Goal: Task Accomplishment & Management: Use online tool/utility

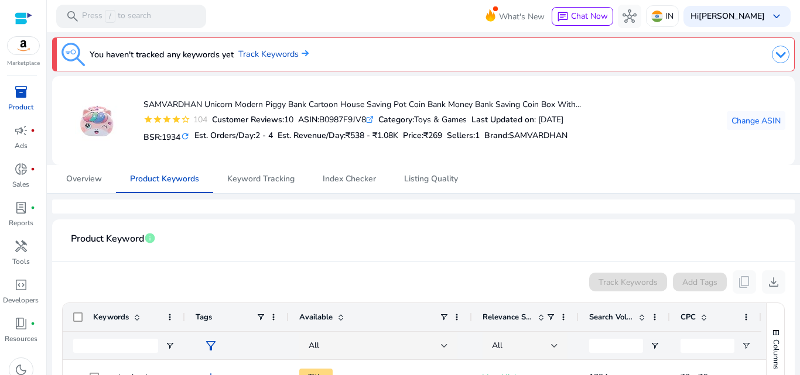
click at [576, 206] on div at bounding box center [423, 207] width 743 height 14
click at [757, 127] on span "Change ASIN" at bounding box center [756, 121] width 49 height 12
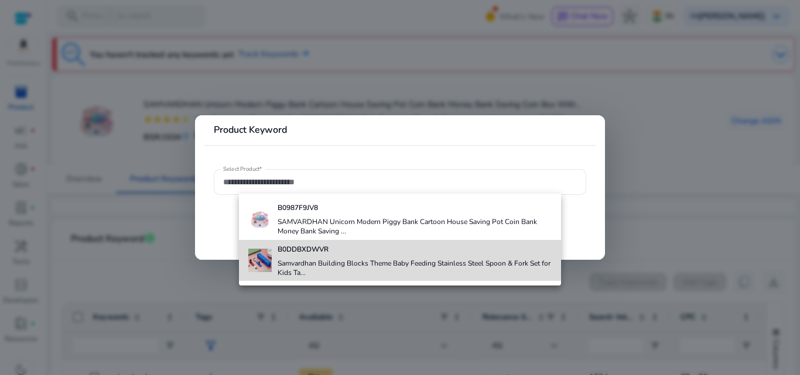
click at [304, 261] on h4 "Samvardhan Building Blocks Theme Baby Feeding Stainless Steel Spoon & Fork Set …" at bounding box center [415, 268] width 275 height 19
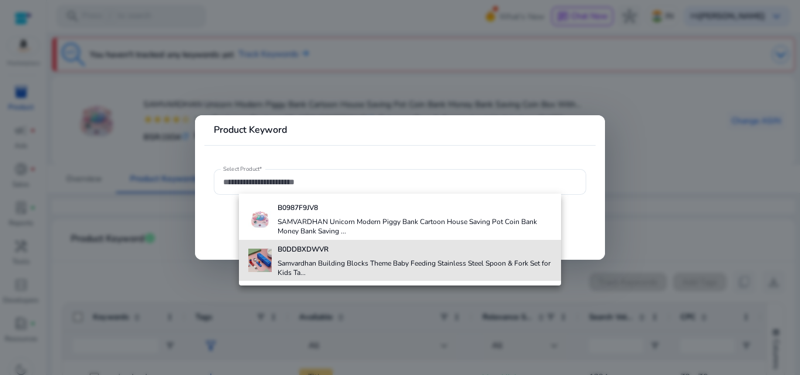
type input "**********"
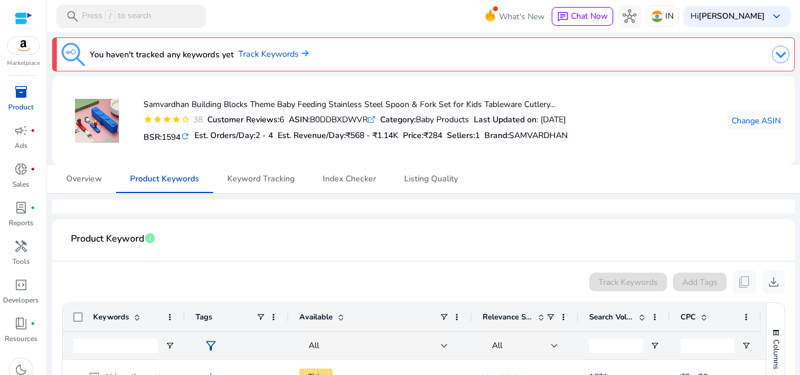
drag, startPoint x: 279, startPoint y: 57, endPoint x: 285, endPoint y: 64, distance: 9.2
click at [279, 57] on link "Track Keywords" at bounding box center [273, 54] width 70 height 13
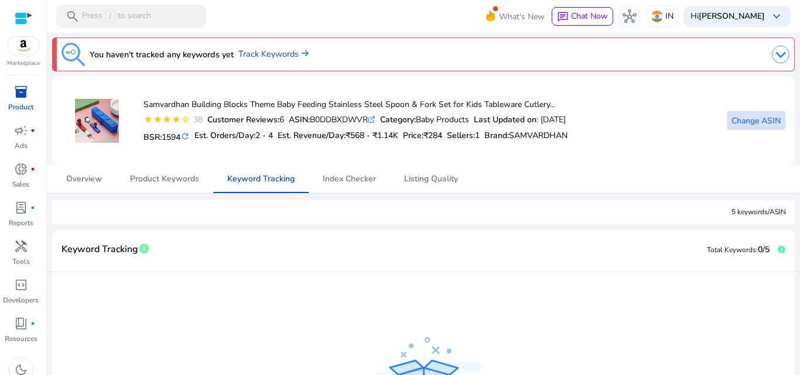
click at [747, 126] on span "Change ASIN" at bounding box center [756, 121] width 49 height 12
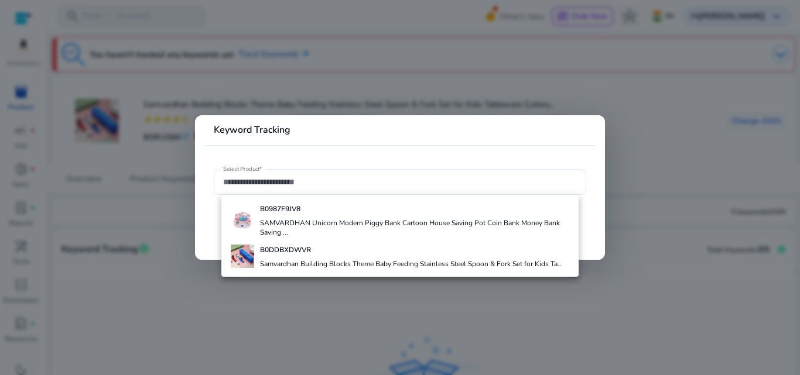
click at [632, 136] on div at bounding box center [400, 187] width 800 height 375
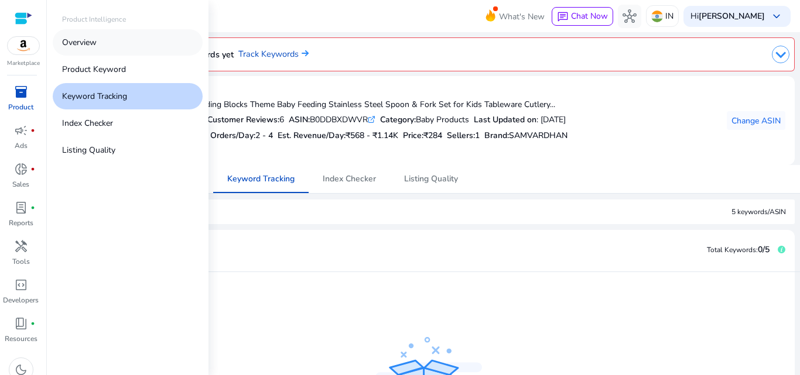
click at [100, 38] on link "Overview" at bounding box center [128, 42] width 150 height 26
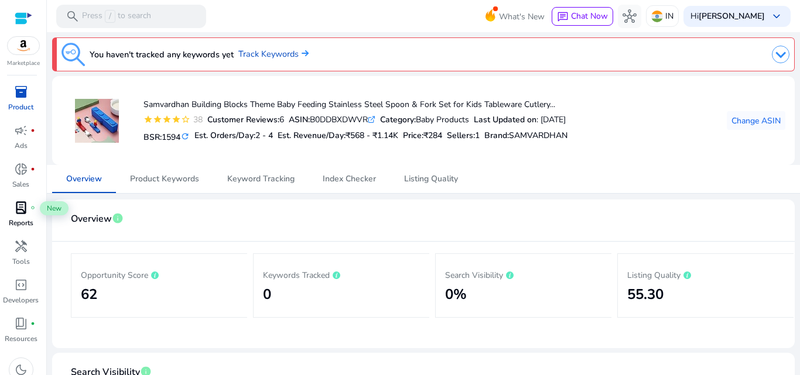
click at [24, 211] on span "lab_profile" at bounding box center [21, 208] width 14 height 14
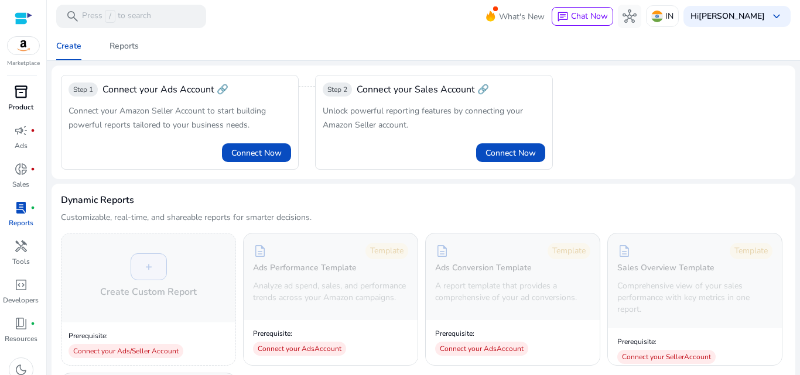
click at [16, 88] on span "inventory_2" at bounding box center [21, 92] width 14 height 14
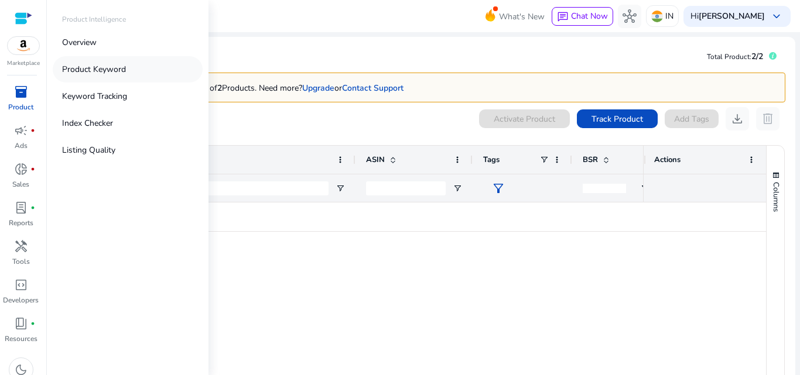
click at [113, 72] on p "Product Keyword" at bounding box center [94, 69] width 64 height 12
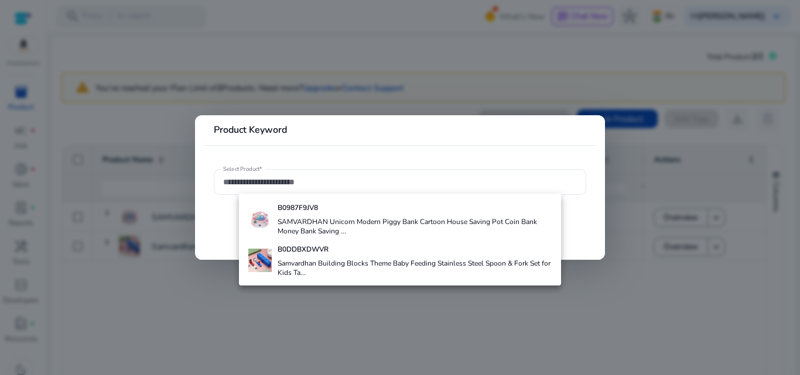
click at [652, 299] on div at bounding box center [400, 187] width 800 height 375
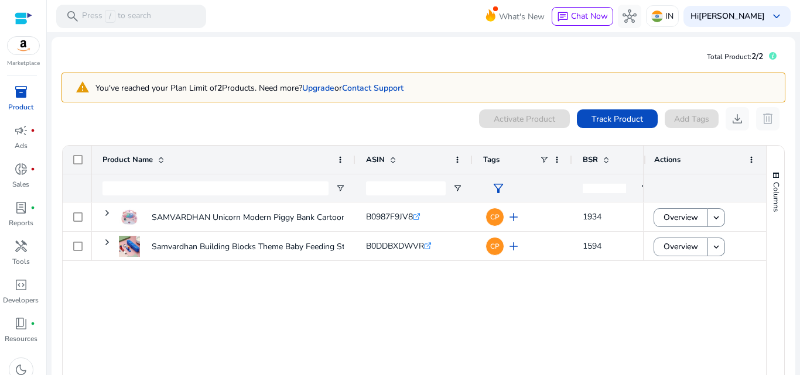
click at [515, 313] on div "SAMVARDHAN Unicorn Modern Piggy Bank Cartoon House Saving Pot... B0987F9JV8 .st…" at bounding box center [367, 296] width 551 height 186
click at [163, 191] on input "Product Name Filter Input" at bounding box center [216, 189] width 226 height 14
click at [608, 119] on span "Track Product" at bounding box center [618, 119] width 52 height 12
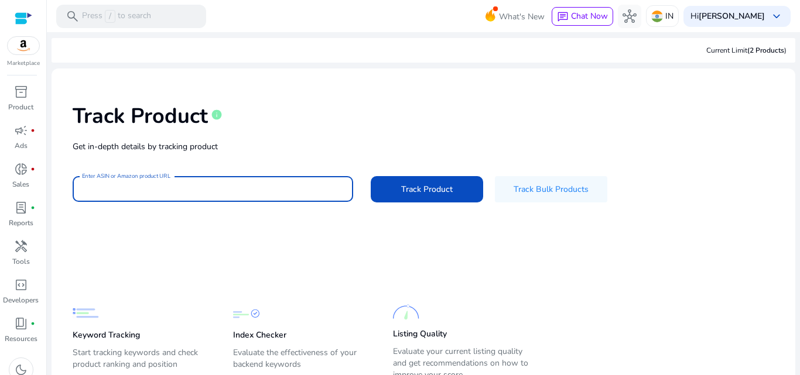
click at [181, 186] on input "Enter ASIN or Amazon product URL" at bounding box center [213, 189] width 262 height 13
click at [196, 180] on div at bounding box center [213, 189] width 262 height 26
paste input "**********"
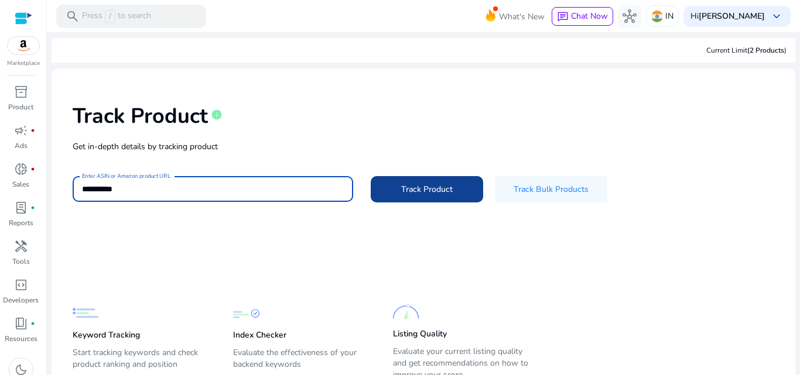
type input "**********"
click at [427, 182] on span at bounding box center [427, 189] width 112 height 28
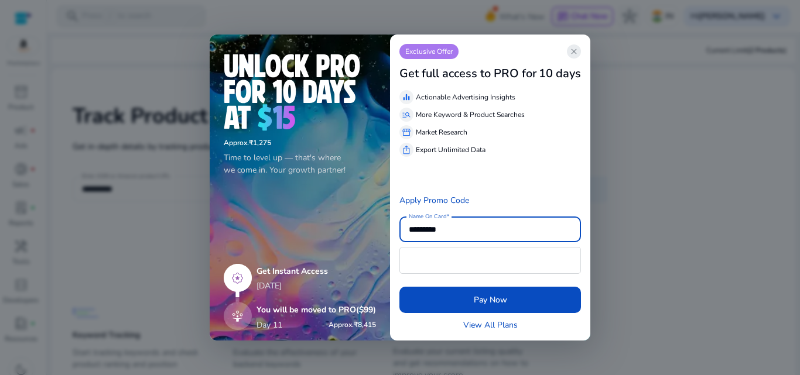
click at [576, 49] on span "close" at bounding box center [573, 51] width 9 height 9
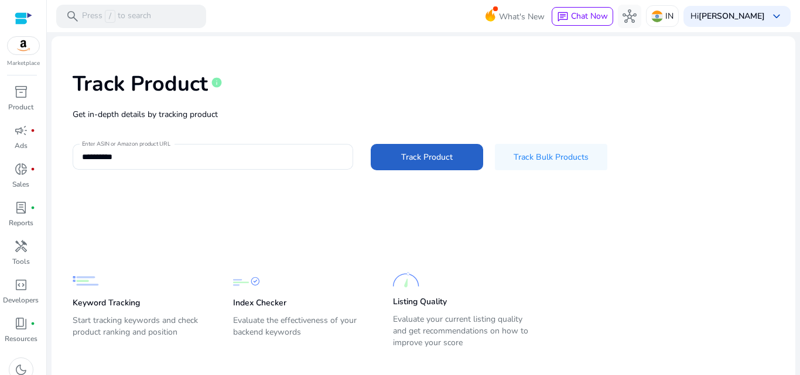
scroll to position [48, 0]
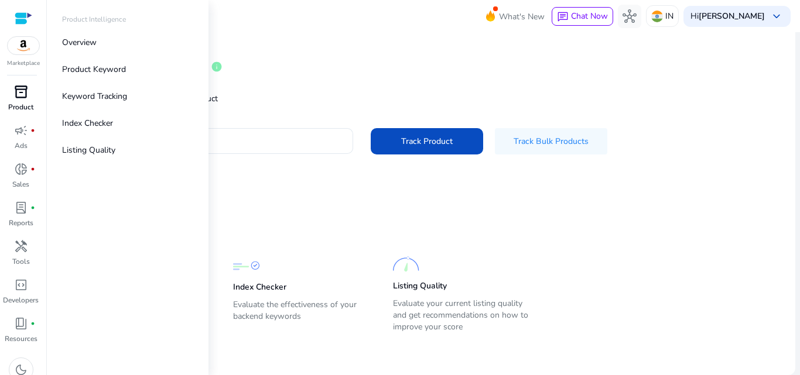
click at [21, 94] on span "inventory_2" at bounding box center [21, 92] width 14 height 14
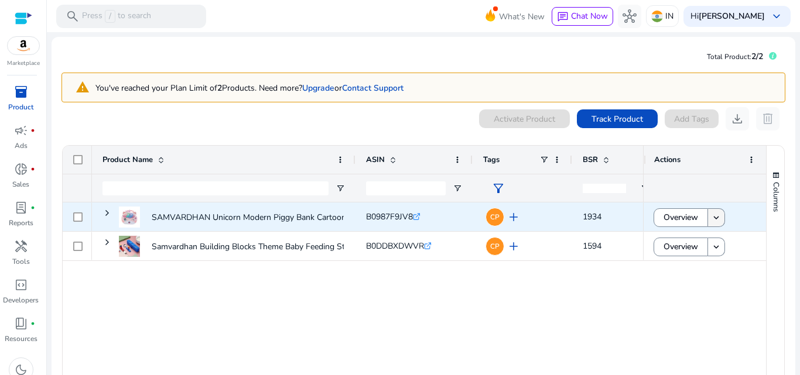
click at [711, 218] on mat-icon "keyboard_arrow_down" at bounding box center [716, 218] width 11 height 11
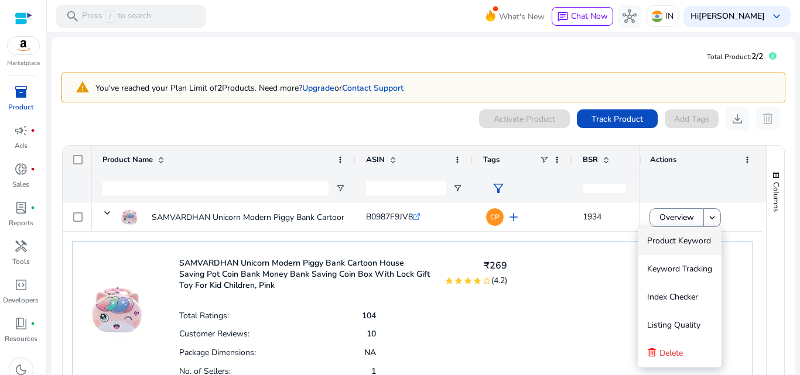
click at [534, 320] on div "SAMVARDHAN Unicorn Modern Piggy Bank Cartoon House Saving Pot Coin Bank Money B…" at bounding box center [412, 326] width 681 height 170
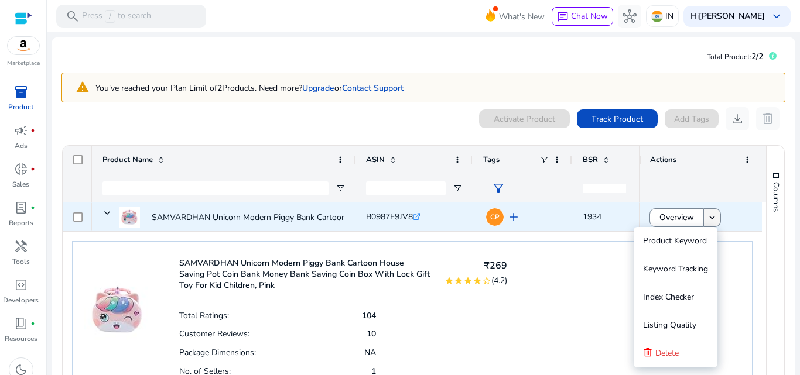
click at [710, 218] on mat-icon "keyboard_arrow_down" at bounding box center [712, 218] width 11 height 11
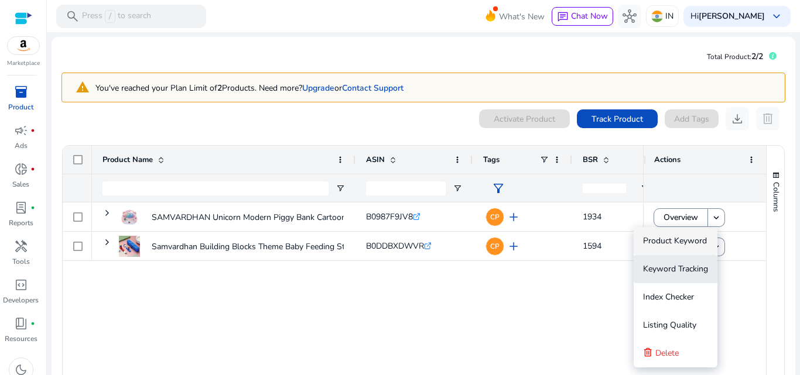
click at [683, 264] on span "Keyword Tracking" at bounding box center [675, 269] width 65 height 11
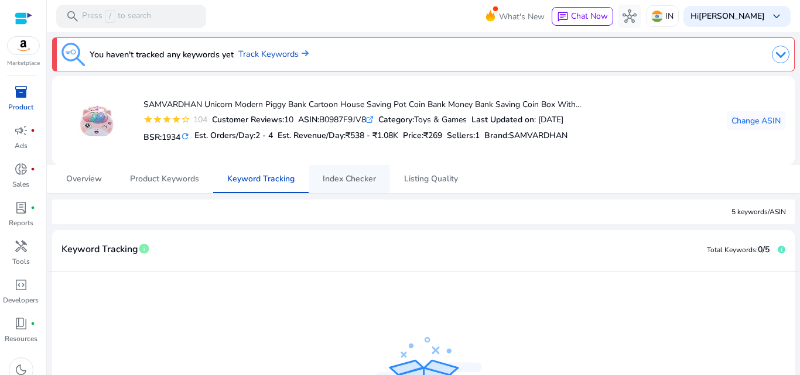
click at [344, 186] on span "Index Checker" at bounding box center [349, 179] width 53 height 28
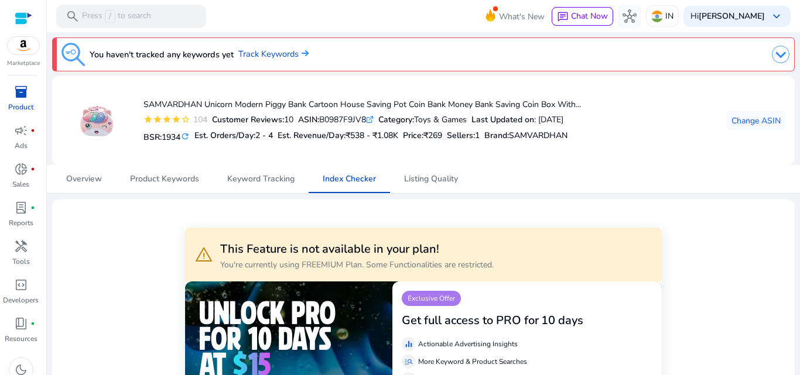
scroll to position [117, 0]
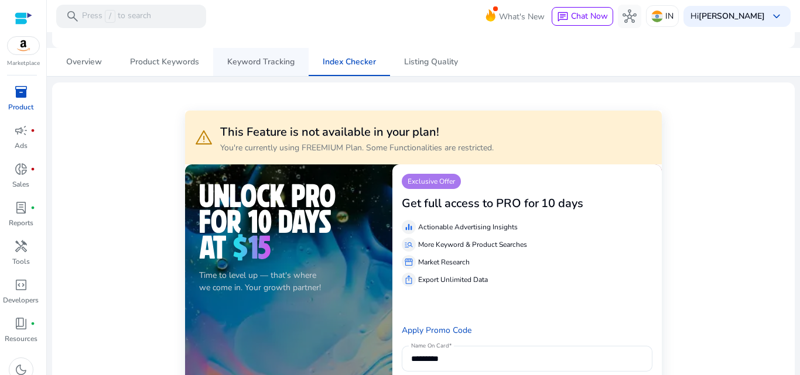
click at [275, 63] on span "Keyword Tracking" at bounding box center [260, 62] width 67 height 8
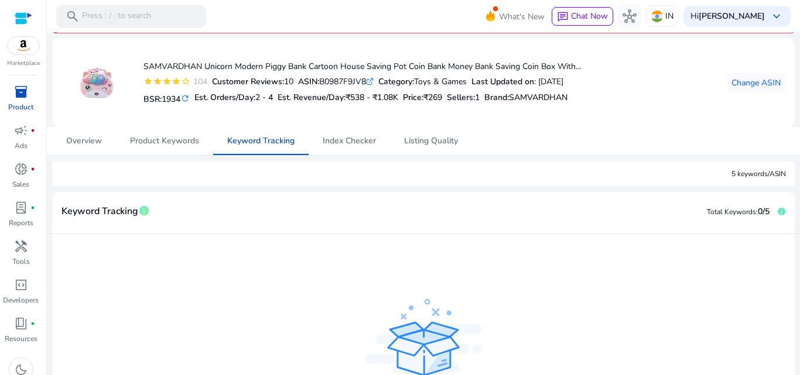
scroll to position [59, 0]
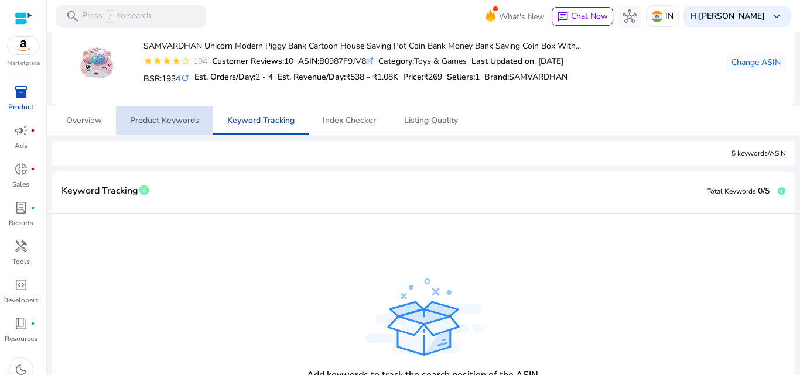
click at [189, 121] on span "Product Keywords" at bounding box center [164, 121] width 69 height 8
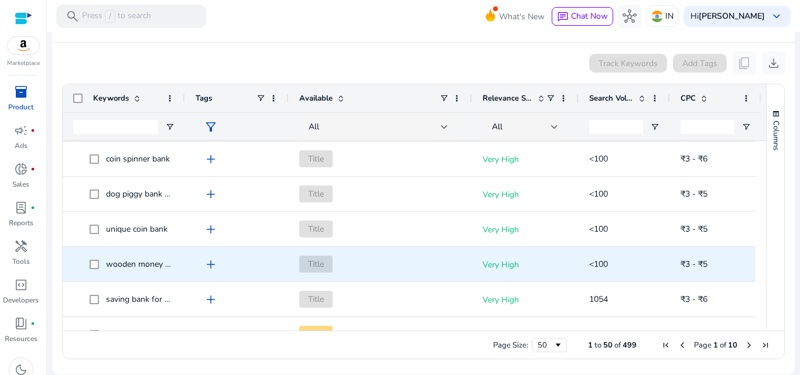
scroll to position [234, 0]
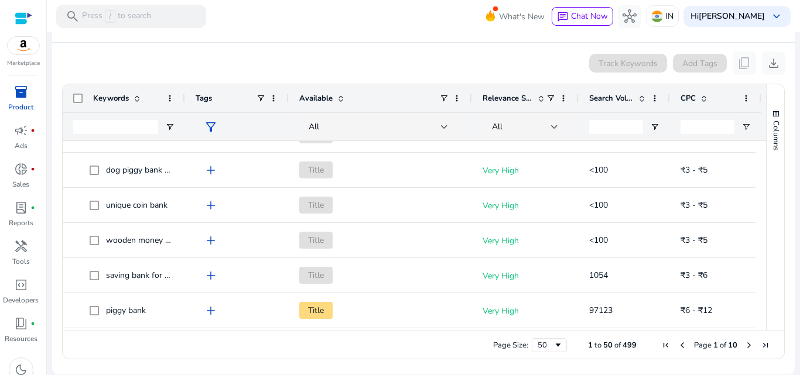
click at [627, 100] on span "Search Volume" at bounding box center [611, 98] width 45 height 11
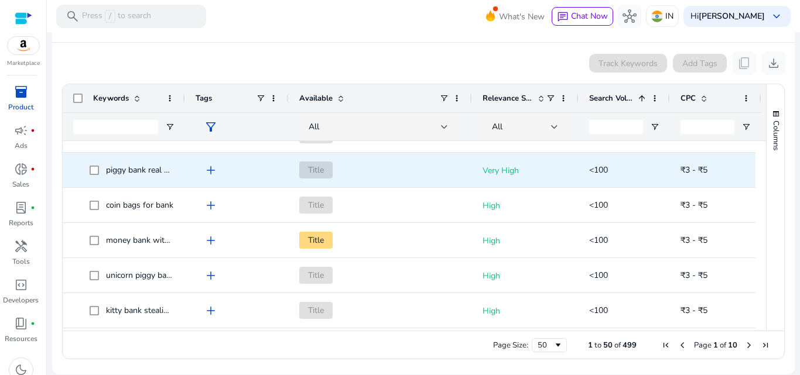
scroll to position [0, 0]
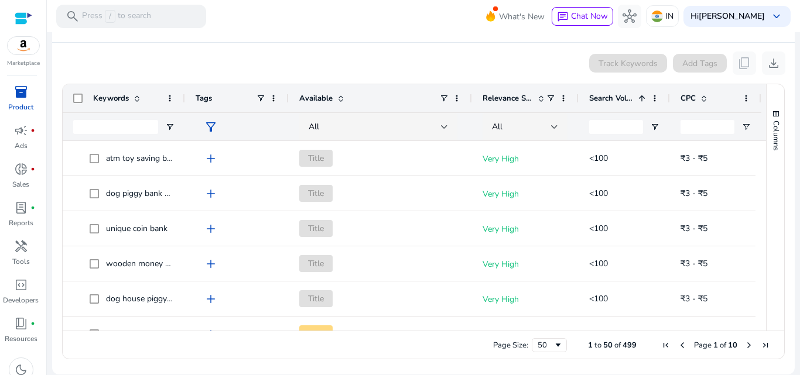
click at [623, 99] on span "Search Volume" at bounding box center [611, 98] width 45 height 11
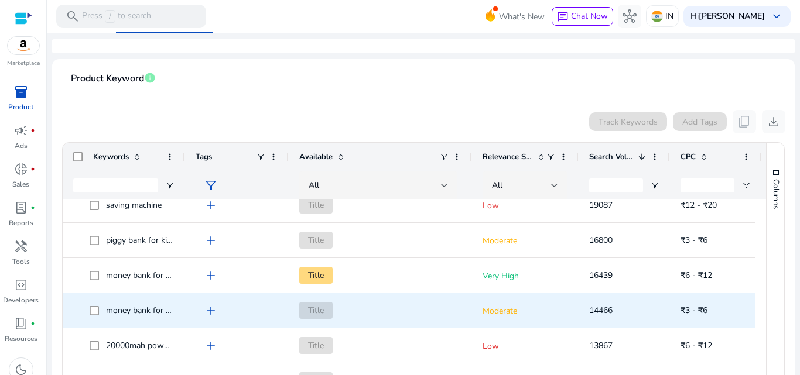
click at [145, 310] on span "money bank for kids" at bounding box center [143, 310] width 74 height 11
click at [146, 312] on span "money bank for kids" at bounding box center [143, 310] width 74 height 11
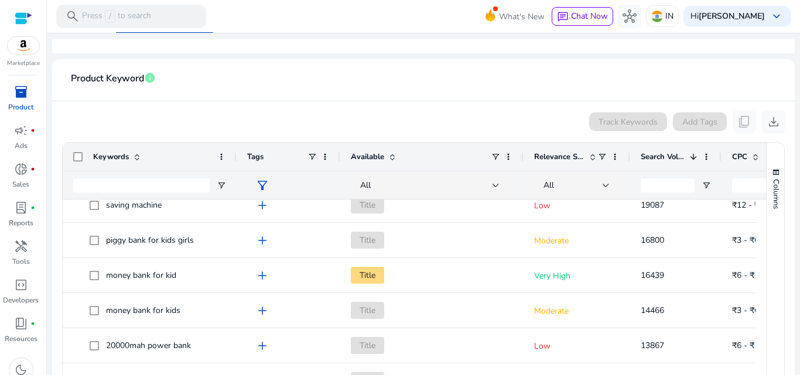
drag, startPoint x: 185, startPoint y: 158, endPoint x: 236, endPoint y: 169, distance: 52.9
click at [236, 169] on div at bounding box center [236, 157] width 5 height 28
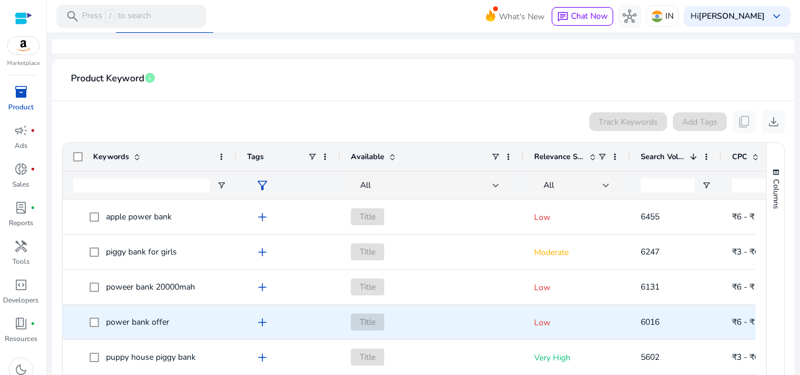
scroll to position [1524, 0]
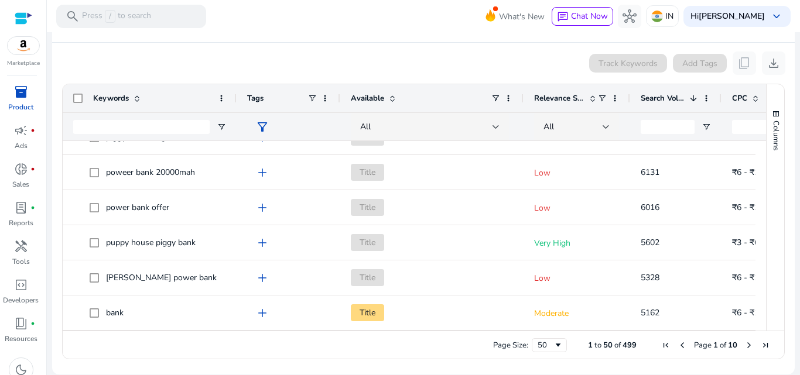
click at [746, 344] on span "Next Page" at bounding box center [749, 345] width 9 height 9
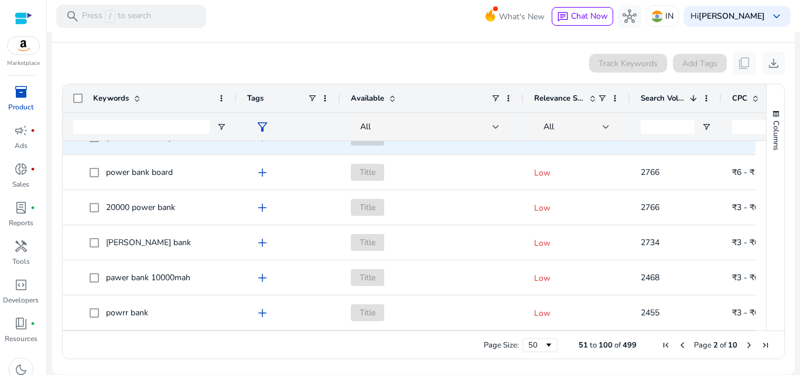
click at [560, 144] on p "Low" at bounding box center [577, 138] width 86 height 24
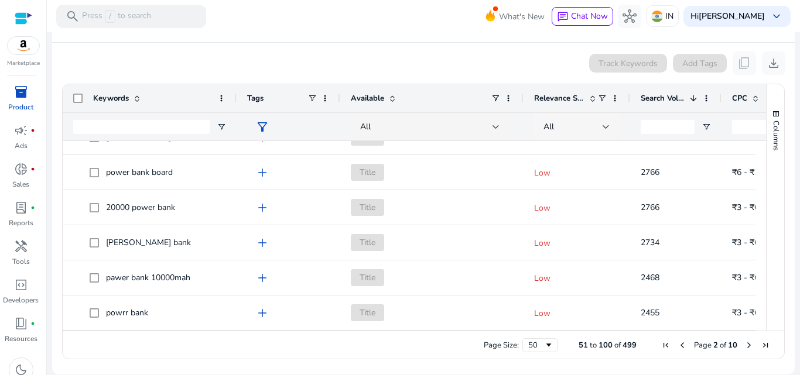
click at [556, 125] on div "All" at bounding box center [573, 127] width 59 height 13
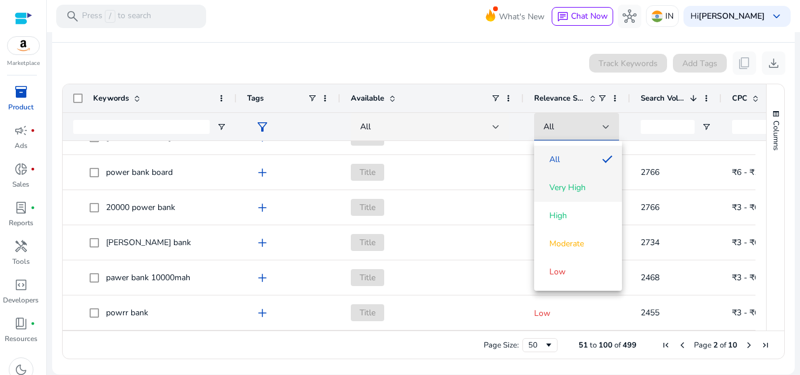
click at [572, 186] on span "Very High" at bounding box center [567, 188] width 36 height 12
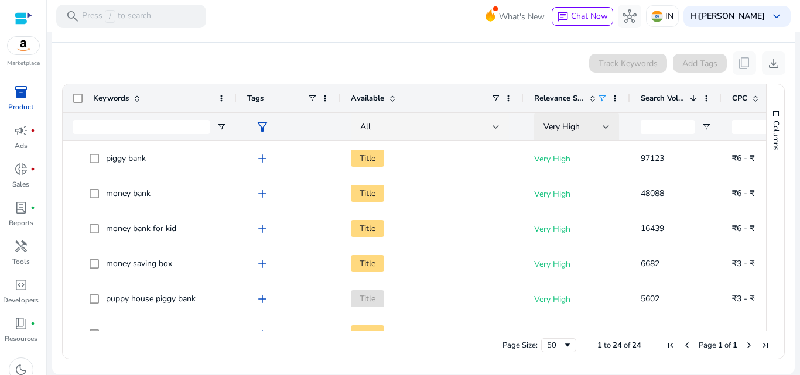
click at [583, 120] on div "Very High" at bounding box center [577, 127] width 66 height 14
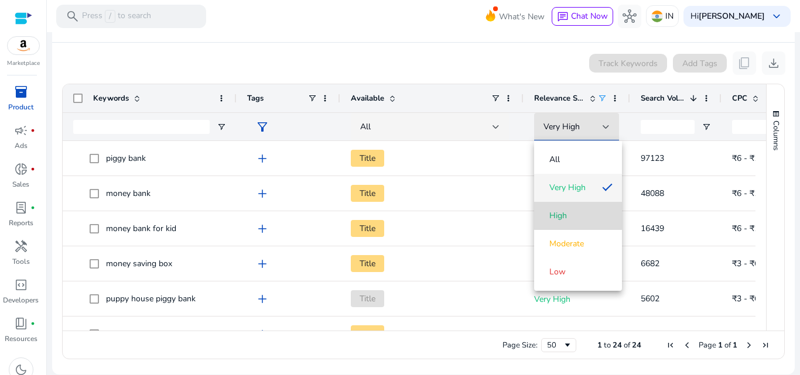
click at [562, 213] on span "High" at bounding box center [558, 216] width 18 height 12
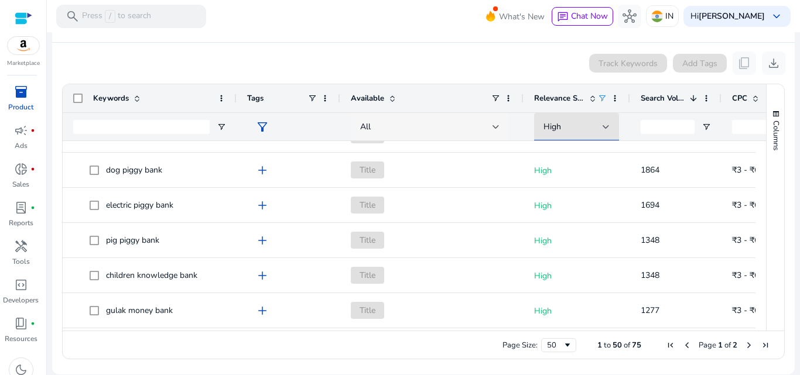
click at [402, 119] on div "All" at bounding box center [429, 127] width 139 height 28
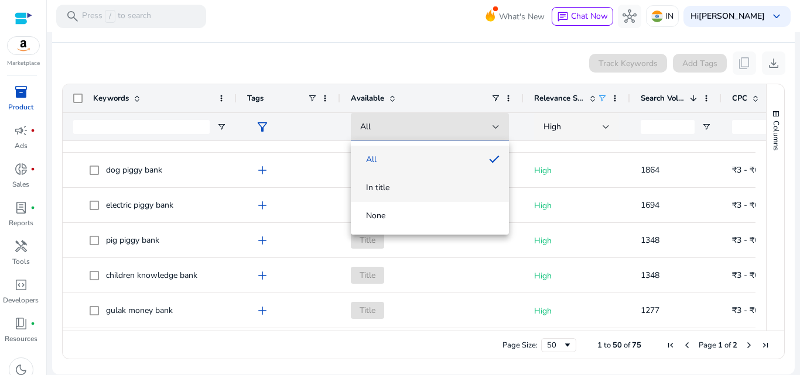
click at [394, 183] on span "In title" at bounding box center [429, 188] width 139 height 12
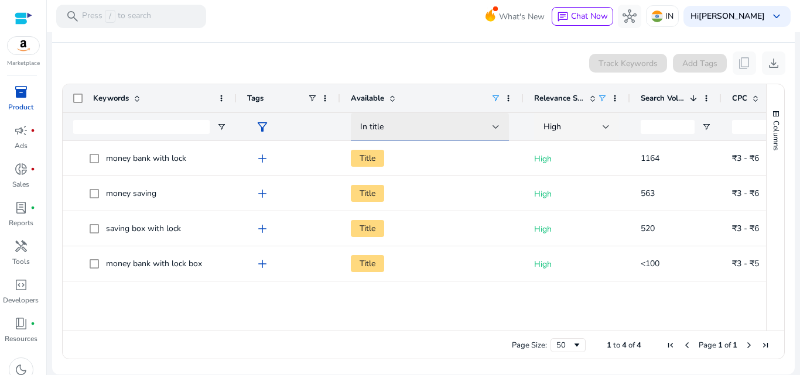
click at [373, 126] on span "In title" at bounding box center [371, 126] width 23 height 11
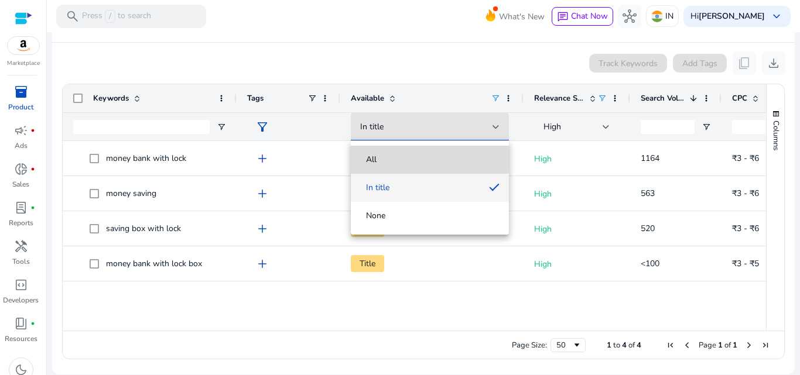
click at [376, 154] on span "All" at bounding box center [371, 160] width 11 height 12
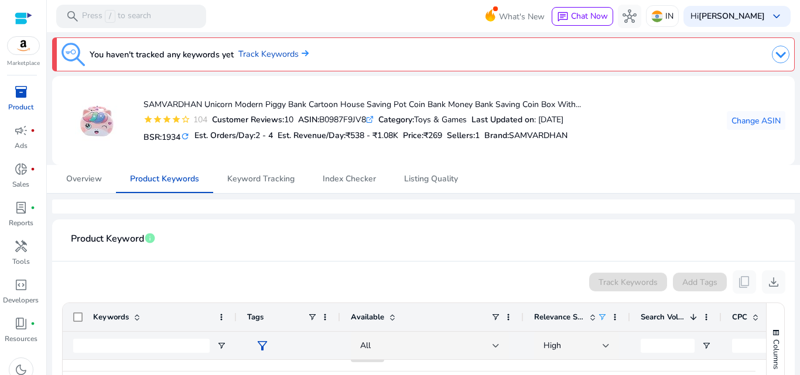
drag, startPoint x: 146, startPoint y: 105, endPoint x: 600, endPoint y: 168, distance: 457.6
click at [600, 168] on div "You haven't tracked any keywords yet Track Keywords SAMVARDHAN Unicorn Modern P…" at bounding box center [424, 313] width 744 height 562
click at [634, 148] on div "SAMVARDHAN Unicorn Modern Piggy Bank Cartoon House Saving Pot Coin Bank Money B…" at bounding box center [424, 121] width 724 height 70
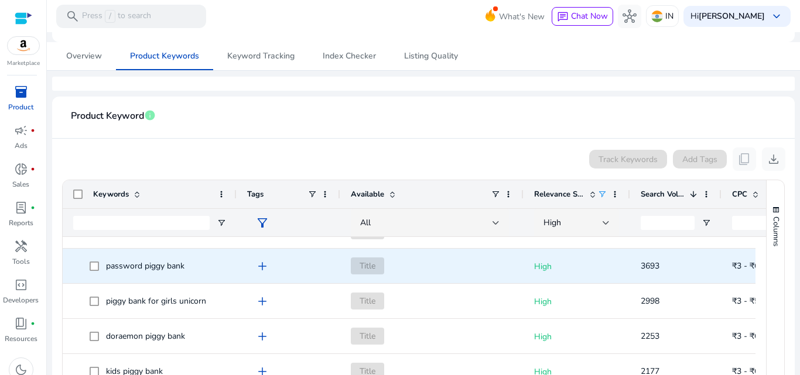
scroll to position [176, 0]
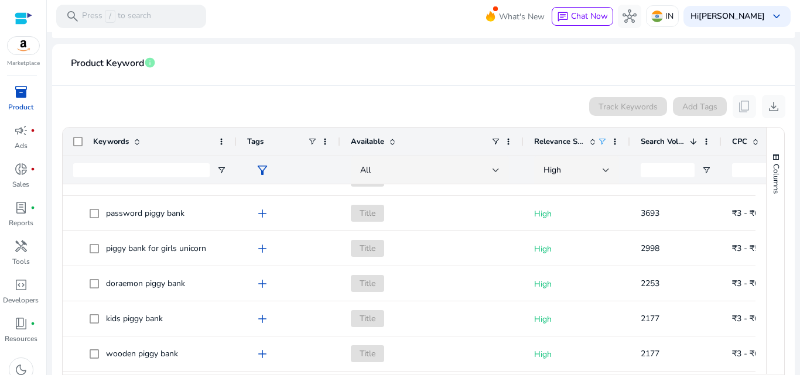
click at [500, 69] on mat-card-header "Product Keyword info" at bounding box center [424, 69] width 724 height 33
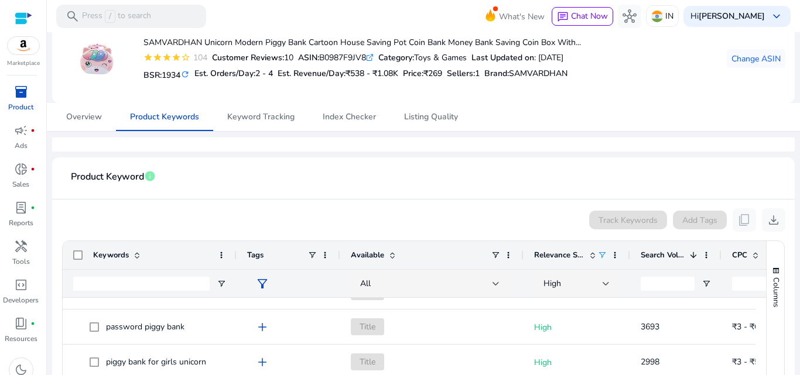
scroll to position [0, 0]
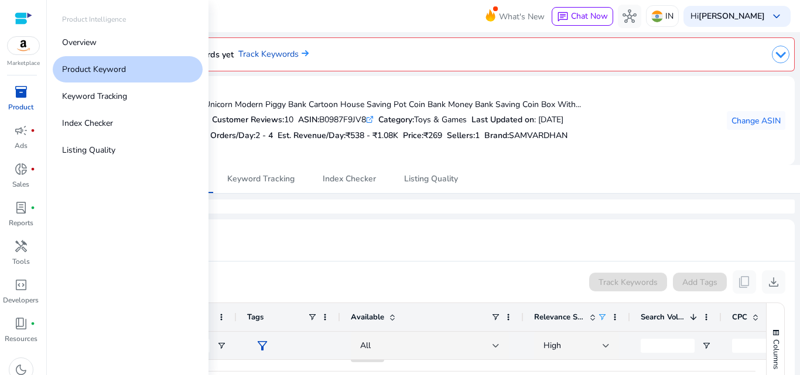
click at [16, 91] on span "inventory_2" at bounding box center [21, 92] width 14 height 14
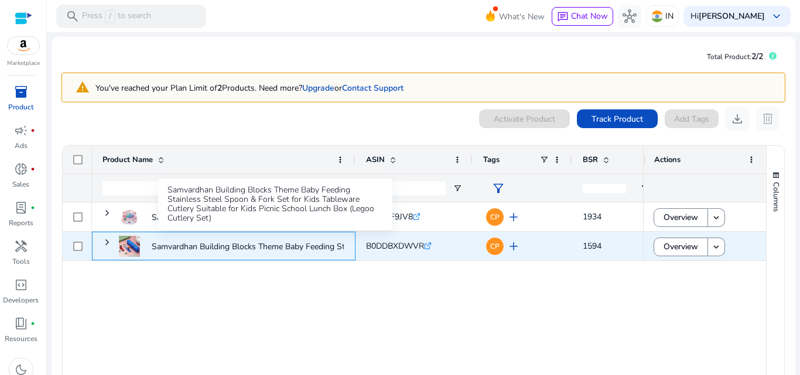
click at [234, 250] on p "Samvardhan Building Blocks Theme Baby Feeding Stainless Steel..." at bounding box center [274, 247] width 245 height 24
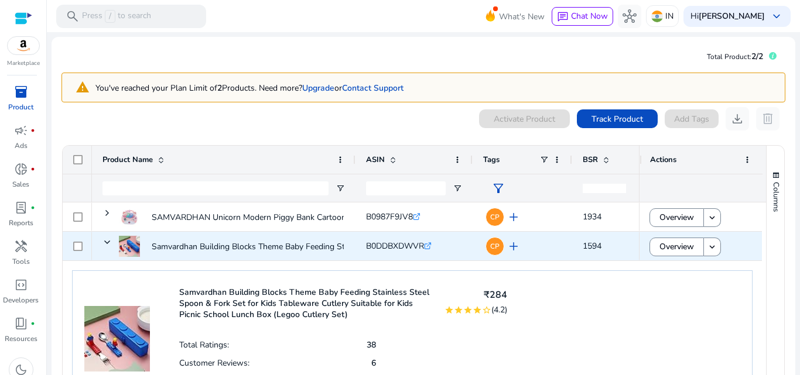
click at [124, 248] on img at bounding box center [129, 246] width 21 height 21
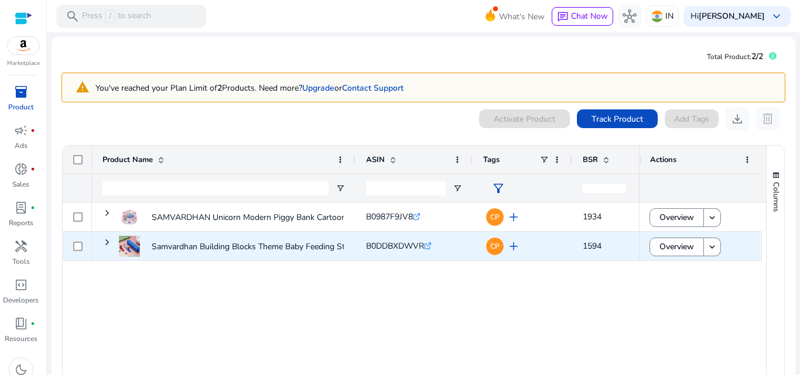
click at [135, 248] on img at bounding box center [129, 246] width 21 height 21
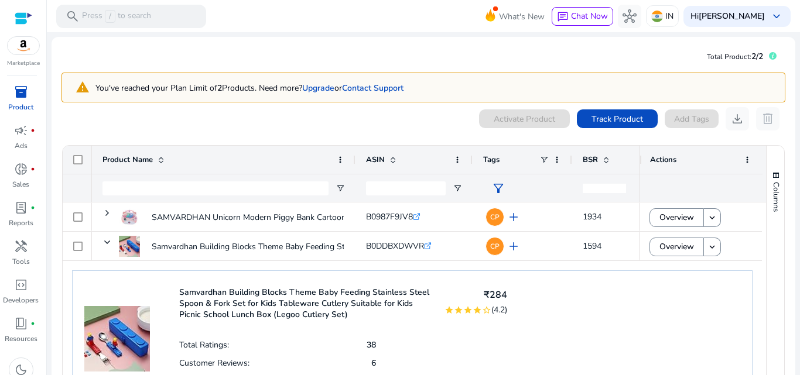
drag, startPoint x: 92, startPoint y: 84, endPoint x: 353, endPoint y: 115, distance: 262.6
click at [327, 115] on div "warning You've reached your Plan Limit of 2 Products. Need more? Upgrade or Con…" at bounding box center [423, 247] width 725 height 362
click at [364, 114] on div "0 products selected Activate Product Track Product Add Tags download delete" at bounding box center [424, 118] width 724 height 23
drag, startPoint x: 347, startPoint y: 315, endPoint x: 156, endPoint y: 286, distance: 193.1
click at [156, 286] on div "Samvardhan Building Blocks Theme Baby Feeding Stainless Steel Spoon & Fork Set …" at bounding box center [412, 356] width 681 height 170
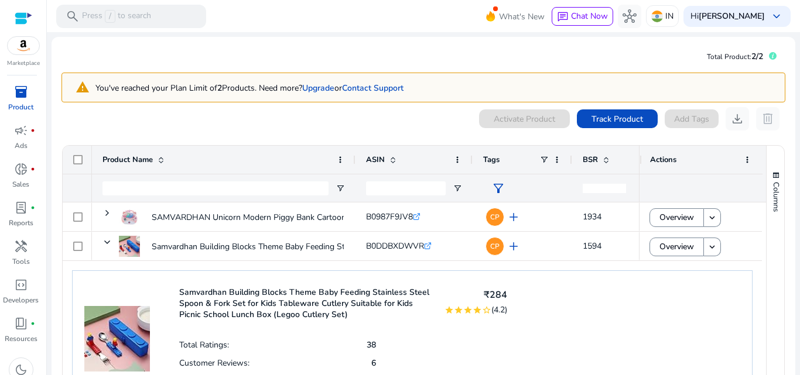
click at [210, 288] on p "Samvardhan Building Blocks Theme Baby Feeding Stainless Steel Spoon & Fork Set …" at bounding box center [304, 303] width 251 height 33
click at [548, 299] on div "Samvardhan Building Blocks Theme Baby Feeding Stainless Steel Spoon & Fork Set …" at bounding box center [412, 356] width 681 height 170
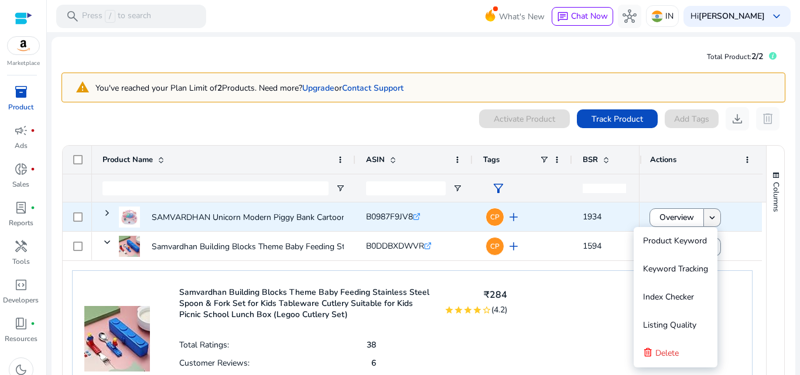
click at [708, 220] on mat-icon "keyboard_arrow_down" at bounding box center [712, 218] width 11 height 11
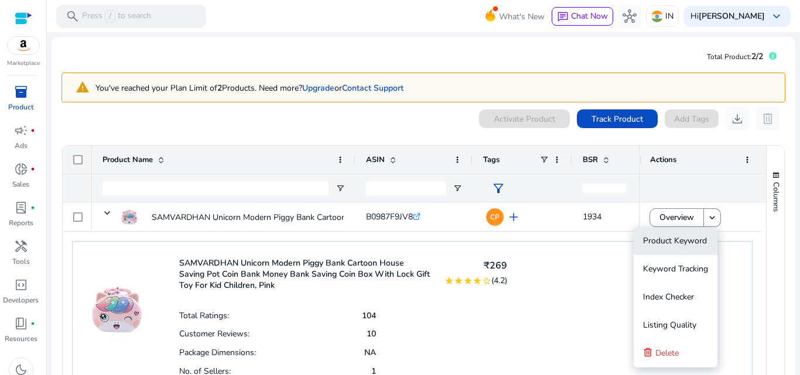
click at [678, 239] on span "Product Keyword" at bounding box center [675, 240] width 64 height 11
